Goal: Task Accomplishment & Management: Complete application form

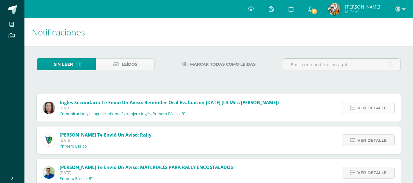
click at [369, 114] on link "Ver detalle" at bounding box center [367, 108] width 53 height 12
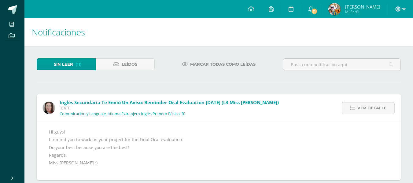
click at [361, 105] on span "Ver detalle" at bounding box center [371, 107] width 29 height 11
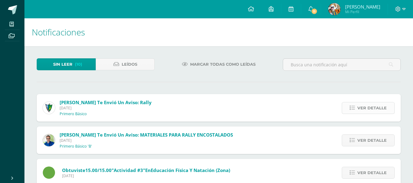
click at [359, 109] on span "Ver detalle" at bounding box center [371, 107] width 29 height 11
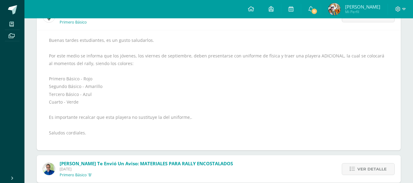
scroll to position [61, 0]
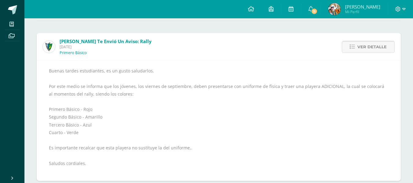
click at [361, 43] on span "Ver detalle" at bounding box center [371, 46] width 29 height 11
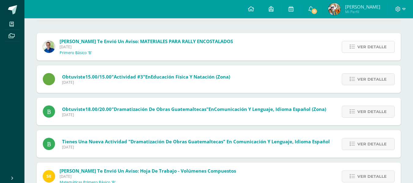
click at [363, 46] on span "Ver detalle" at bounding box center [371, 46] width 29 height 11
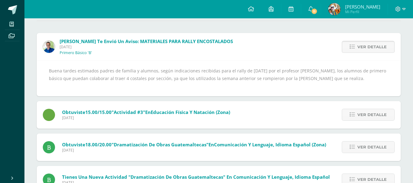
click at [363, 45] on span "Ver detalle" at bounding box center [371, 46] width 29 height 11
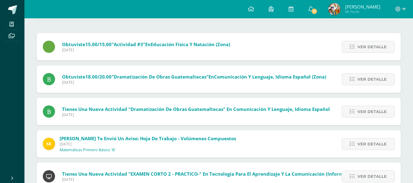
click at [363, 45] on span "Ver detalle" at bounding box center [371, 46] width 29 height 11
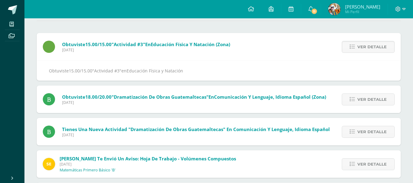
click at [363, 45] on span "Ver detalle" at bounding box center [371, 46] width 29 height 11
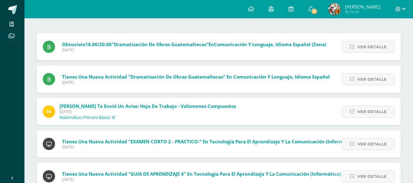
click at [363, 45] on span "Ver detalle" at bounding box center [371, 46] width 29 height 11
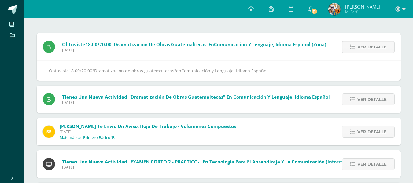
click at [363, 45] on span "Ver detalle" at bounding box center [371, 46] width 29 height 11
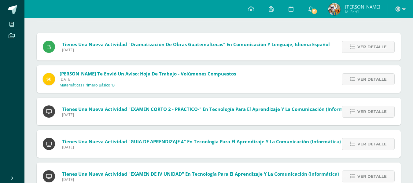
click at [363, 45] on span "Ver detalle" at bounding box center [371, 46] width 29 height 11
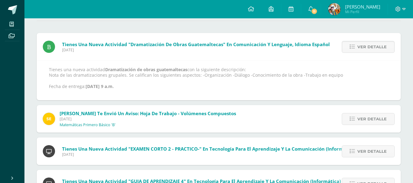
click at [363, 45] on span "Ver detalle" at bounding box center [371, 46] width 29 height 11
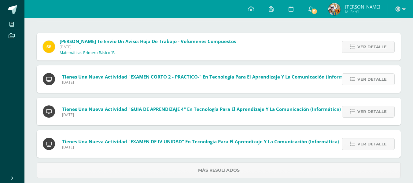
drag, startPoint x: 356, startPoint y: 70, endPoint x: 356, endPoint y: 75, distance: 4.9
click at [356, 71] on div "Ver detalle" at bounding box center [366, 78] width 68 height 27
click at [356, 75] on link "Ver detalle" at bounding box center [367, 79] width 53 height 12
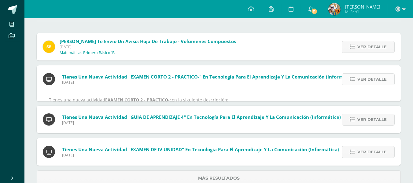
click at [356, 75] on link "Ver detalle" at bounding box center [367, 79] width 53 height 12
click at [356, 75] on div "Sergio te envió un aviso: Hoja de trabajo - Volúmenes Compuestos Jueves 11 de S…" at bounding box center [219, 109] width 364 height 153
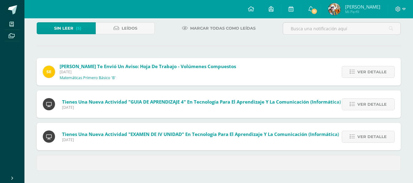
click at [356, 75] on link "Ver detalle" at bounding box center [367, 72] width 53 height 12
click at [356, 75] on div "Sergio te envió un aviso: Hoja de trabajo - Volúmenes Compuestos Jueves 11 de S…" at bounding box center [219, 71] width 364 height 27
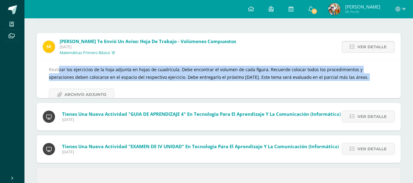
click at [356, 75] on div "Realizar los ejercicios de la hoja adjunta en hojas de cuadrícula. Debe encontr…" at bounding box center [218, 83] width 339 height 35
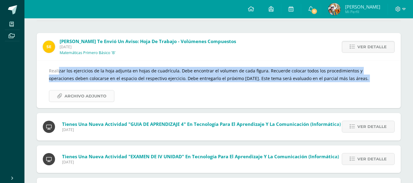
click at [89, 91] on span "Archivo Adjunto" at bounding box center [85, 95] width 42 height 11
click at [372, 48] on span "Ver detalle" at bounding box center [371, 46] width 29 height 11
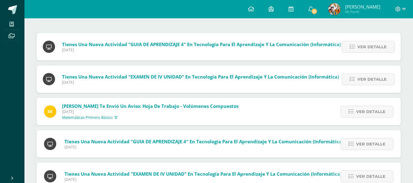
click at [328, 79] on span "Tienes una nueva actividad "EXAMEN DE IV UNIDAD" En Tecnología para el Aprendiz…" at bounding box center [200, 77] width 277 height 6
click at [364, 51] on span "Ver detalle" at bounding box center [371, 46] width 29 height 11
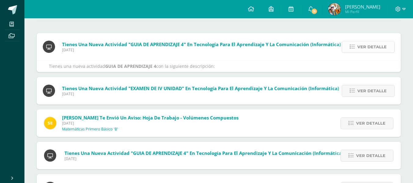
click at [364, 51] on span "Ver detalle" at bounding box center [371, 46] width 29 height 11
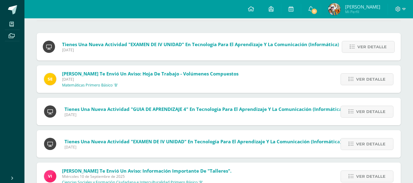
click at [364, 51] on div "Tienes una nueva actividad "GUIA DE APRENDIZAJE 4" En Tecnología para el Aprend…" at bounding box center [219, 111] width 364 height 157
click at [364, 51] on span "Ver detalle" at bounding box center [371, 46] width 29 height 11
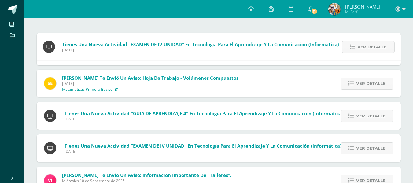
click at [364, 51] on span "Ver detalle" at bounding box center [371, 46] width 29 height 11
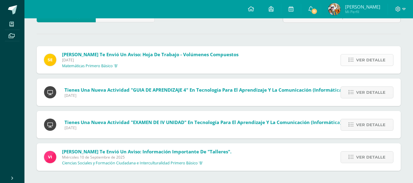
click at [362, 56] on span "Ver detalle" at bounding box center [370, 59] width 29 height 11
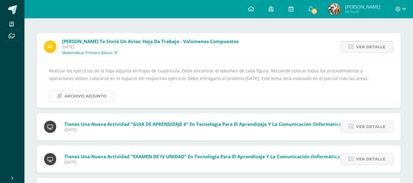
click at [106, 96] on link "Archivo Adjunto" at bounding box center [81, 96] width 65 height 12
click at [371, 42] on span "Ver detalle" at bounding box center [370, 46] width 29 height 11
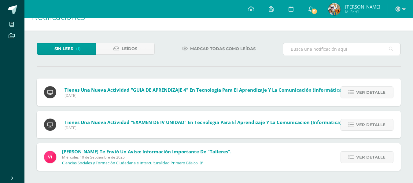
scroll to position [16, 0]
click at [365, 92] on span "Ver detalle" at bounding box center [370, 92] width 29 height 11
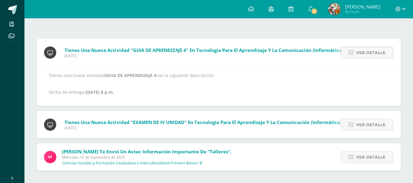
click at [362, 49] on span "Ver detalle" at bounding box center [370, 52] width 29 height 11
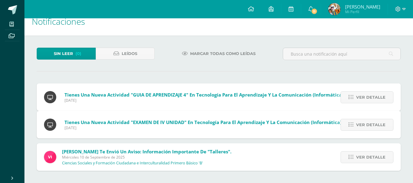
scroll to position [0, 0]
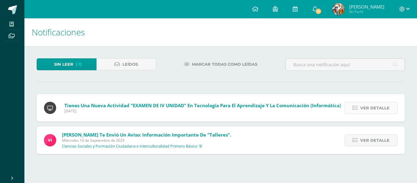
click at [362, 106] on span "Ver detalle" at bounding box center [374, 107] width 29 height 11
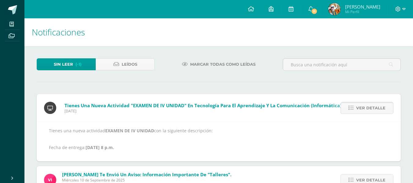
click at [368, 109] on span "Ver detalle" at bounding box center [370, 107] width 29 height 11
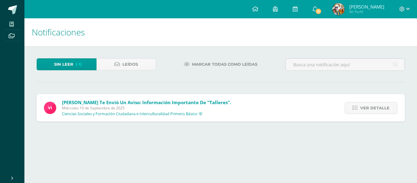
drag, startPoint x: 372, startPoint y: 127, endPoint x: 372, endPoint y: 122, distance: 4.6
click at [372, 126] on div "Sin leer (-1) Leídos Marcar todas como leídas Tienes una nueva actividad "EXAME…" at bounding box center [220, 90] width 393 height 88
click at [371, 111] on span "Ver detalle" at bounding box center [374, 107] width 29 height 11
click at [371, 110] on span "Ver detalle" at bounding box center [374, 107] width 29 height 11
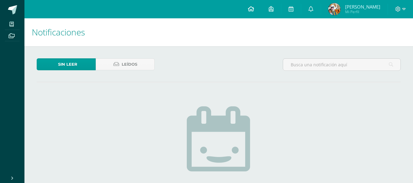
click at [260, 10] on link at bounding box center [250, 9] width 21 height 18
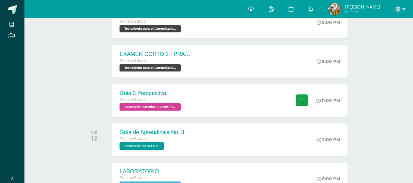
scroll to position [183, 0]
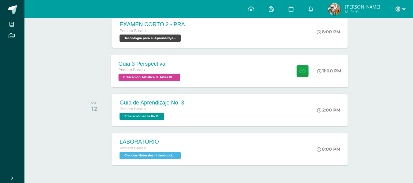
click at [209, 74] on div "Guia 3 Perspectiva Primero Básico Educación Artística II, Artes Plásticas 'B' 1…" at bounding box center [229, 70] width 237 height 33
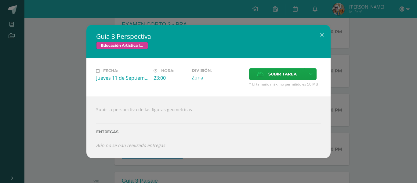
click at [134, 45] on span "Educación Artística II, Artes Plásticas" at bounding box center [122, 45] width 52 height 7
click at [314, 35] on button at bounding box center [321, 35] width 17 height 21
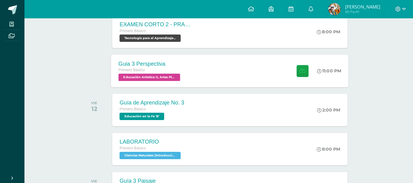
click at [268, 69] on div "Guia 3 Perspectiva Primero Básico Educación Artística II, Artes Plásticas 'B' 1…" at bounding box center [229, 70] width 237 height 33
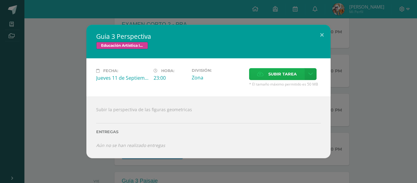
click at [282, 73] on span "Subir tarea" at bounding box center [282, 73] width 28 height 11
click at [0, 0] on input "Subir tarea" at bounding box center [0, 0] width 0 height 0
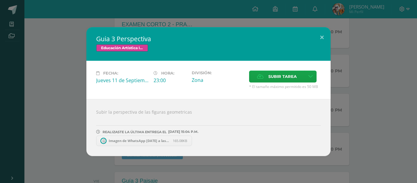
click at [137, 143] on link "Imagen de WhatsApp 2025-09-11 a las 15.02.25_4d359e5a.jpg 165.08KB" at bounding box center [144, 141] width 96 height 10
click at [321, 36] on button at bounding box center [321, 37] width 17 height 21
